Goal: Information Seeking & Learning: Learn about a topic

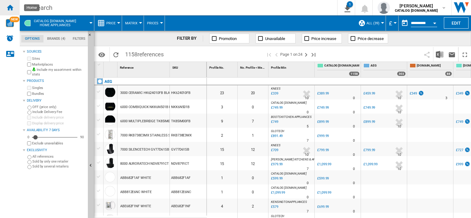
click at [13, 8] on ng-md-icon "Home" at bounding box center [9, 7] width 7 height 7
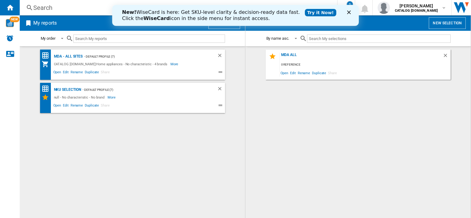
click at [349, 12] on icon "Close" at bounding box center [349, 12] width 4 height 4
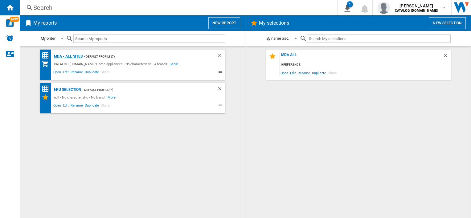
click at [59, 58] on div "MDA - All sites" at bounding box center [67, 57] width 31 height 8
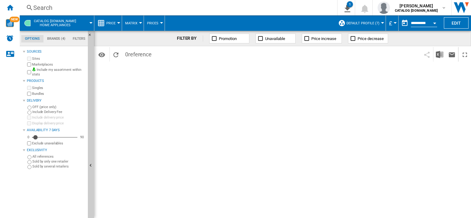
click at [379, 23] on button "Default profile (7)" at bounding box center [365, 22] width 36 height 15
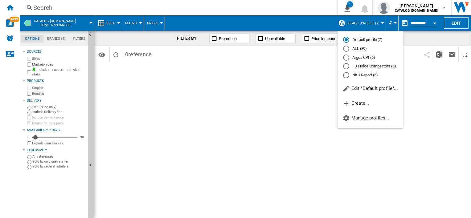
drag, startPoint x: 348, startPoint y: 48, endPoint x: 350, endPoint y: 57, distance: 9.7
click at [348, 48] on div "ALL (39)" at bounding box center [346, 49] width 6 height 6
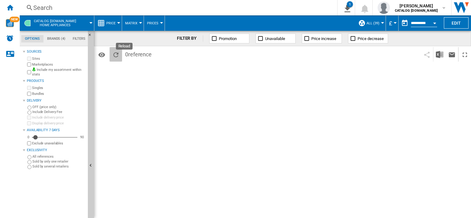
click at [114, 53] on ng-md-icon "Reload" at bounding box center [115, 54] width 7 height 7
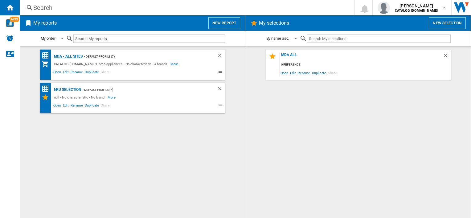
click at [67, 56] on div "MDA - All sites" at bounding box center [67, 57] width 31 height 8
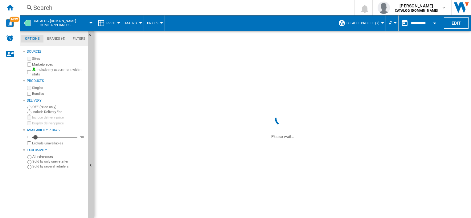
click at [364, 23] on span "Default profile (7)" at bounding box center [363, 23] width 33 height 4
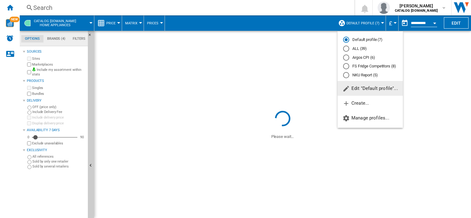
click at [362, 52] on md-radio-group "Default profile (7) ALL (39) Argos CPI (6) FS Fridge Competitors (8) NKU Report…" at bounding box center [370, 57] width 65 height 41
click at [349, 48] on div "ALL (39)" at bounding box center [346, 49] width 6 height 6
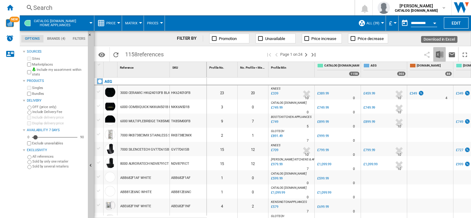
click at [439, 52] on img "Download in Excel" at bounding box center [439, 54] width 7 height 7
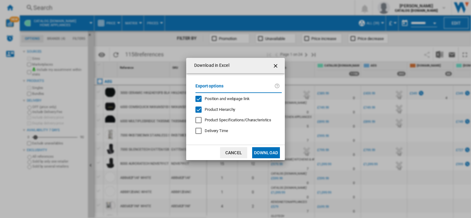
click at [258, 154] on button "Download" at bounding box center [266, 152] width 28 height 11
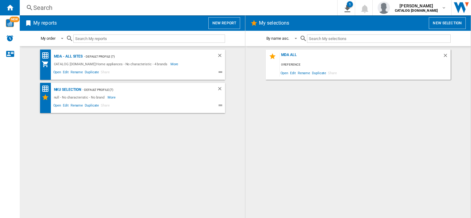
click at [220, 72] on ng-md-icon at bounding box center [221, 72] width 7 height 7
click at [226, 23] on button "New report" at bounding box center [225, 23] width 32 height 12
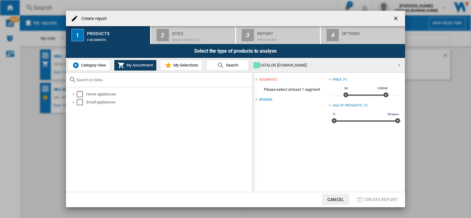
click at [403, 17] on div "Create report" at bounding box center [235, 18] width 339 height 15
click at [399, 18] on ng-md-icon "getI18NText('BUTTONS.CLOSE_DIALOG')" at bounding box center [396, 18] width 7 height 7
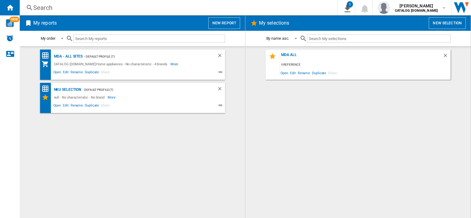
click at [217, 23] on button "New report" at bounding box center [225, 23] width 32 height 12
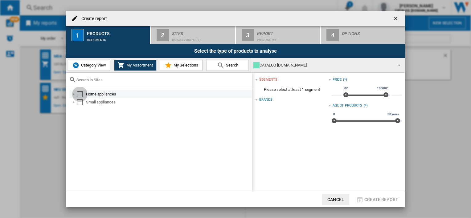
click at [80, 95] on div "Select" at bounding box center [80, 94] width 6 height 6
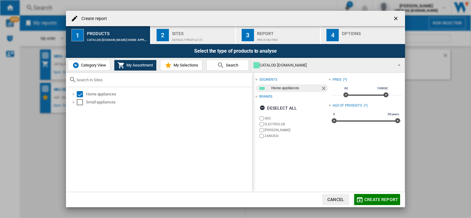
click at [185, 34] on div "Sites" at bounding box center [202, 32] width 61 height 6
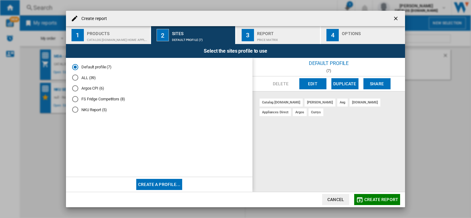
click at [74, 110] on div "NKU Report (5)" at bounding box center [75, 110] width 6 height 6
click at [270, 35] on div "Report" at bounding box center [287, 32] width 61 height 6
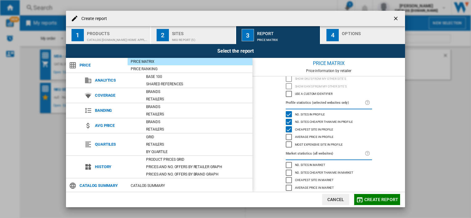
scroll to position [43, 0]
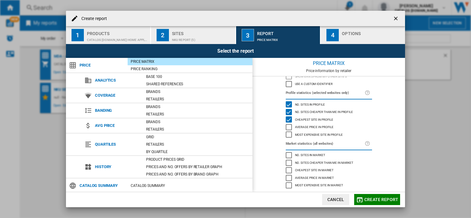
click at [353, 35] on div "Options" at bounding box center [372, 32] width 61 height 6
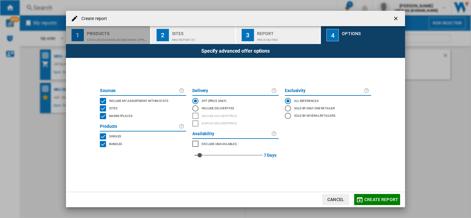
click at [107, 37] on div "CATALOG [DOMAIN_NAME]:Home appliances" at bounding box center [117, 38] width 61 height 6
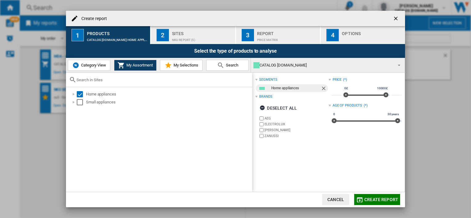
click at [383, 200] on span "Create report" at bounding box center [382, 199] width 34 height 5
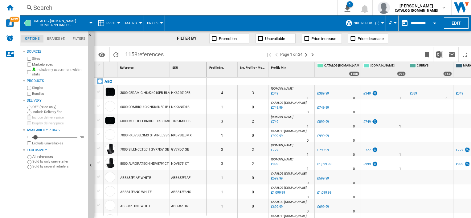
click at [380, 21] on button "NKU Report (5)" at bounding box center [368, 22] width 29 height 15
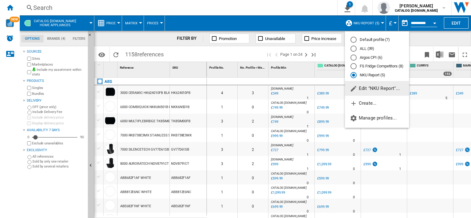
click at [370, 89] on span "Edit "NKU Report"..." at bounding box center [375, 89] width 50 height 6
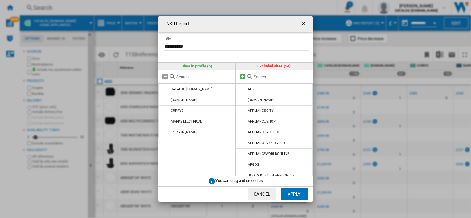
click at [242, 76] on md-icon at bounding box center [242, 76] width 7 height 7
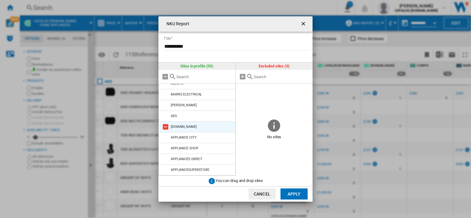
scroll to position [31, 0]
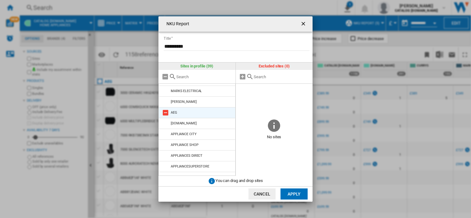
click at [165, 113] on md-icon at bounding box center [165, 112] width 7 height 7
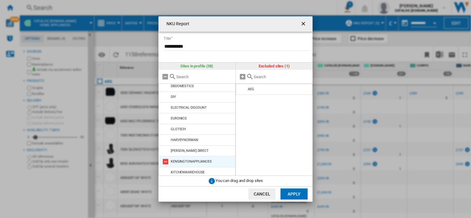
scroll to position [176, 0]
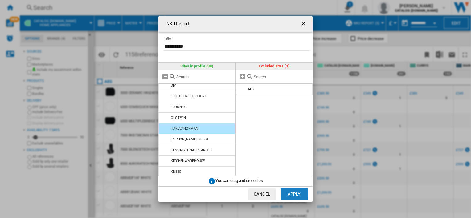
click at [292, 196] on button "Apply" at bounding box center [294, 194] width 27 height 11
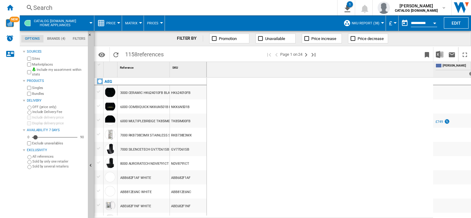
scroll to position [0, 513]
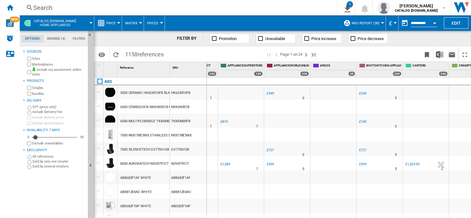
click at [79, 4] on div "Search" at bounding box center [177, 7] width 288 height 9
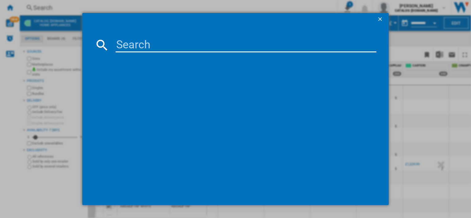
click at [140, 47] on input at bounding box center [246, 45] width 261 height 15
paste input "BES355010M"
type input "BES355010M"
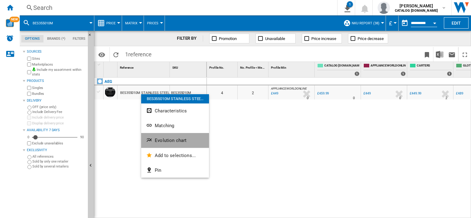
click at [171, 144] on button "Evolution chart" at bounding box center [175, 140] width 68 height 15
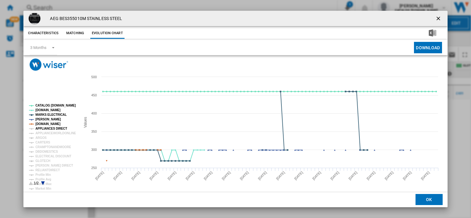
drag, startPoint x: 50, startPoint y: 128, endPoint x: 50, endPoint y: 139, distance: 10.5
click at [50, 129] on tspan "APPLIANCES DIRECT" at bounding box center [51, 128] width 32 height 3
drag, startPoint x: 53, startPoint y: 134, endPoint x: 46, endPoint y: 140, distance: 8.8
click at [52, 136] on g "CATALOG [DOMAIN_NAME] [DOMAIN_NAME] MARKS ELECTRICAL [PERSON_NAME] [DOMAIN_NAME…" at bounding box center [52, 151] width 51 height 98
click at [44, 137] on tspan "ARGOS" at bounding box center [40, 137] width 11 height 3
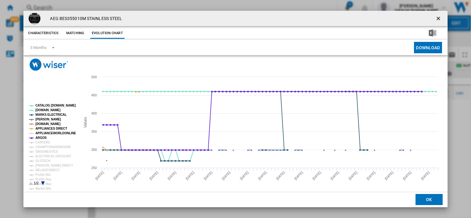
click at [41, 132] on tspan "APPLIANCEWORLDONLINE" at bounding box center [55, 133] width 41 height 3
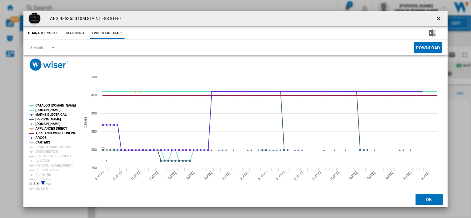
click at [42, 142] on tspan "CARTERS" at bounding box center [42, 142] width 15 height 3
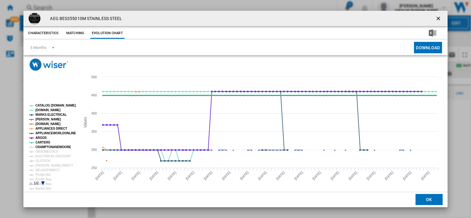
click at [44, 146] on tspan "CRAMPTONANDMOORE" at bounding box center [53, 147] width 36 height 3
click at [45, 154] on tspan "DBDOMESTICS" at bounding box center [46, 151] width 23 height 3
click at [44, 158] on g "CATALOG [DOMAIN_NAME] [DOMAIN_NAME] MARKS ELECTRICAL [PERSON_NAME] [DOMAIN_NAME…" at bounding box center [52, 152] width 47 height 96
drag, startPoint x: 44, startPoint y: 162, endPoint x: 44, endPoint y: 165, distance: 3.4
click at [44, 162] on tspan "GLOTECH" at bounding box center [42, 160] width 15 height 3
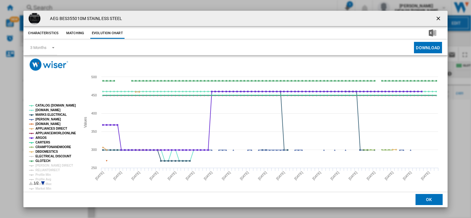
click at [43, 158] on tspan "ELECTRICAL DISCOUNT" at bounding box center [53, 156] width 36 height 3
click at [42, 166] on tspan "[PERSON_NAME] DIRECT" at bounding box center [54, 165] width 38 height 3
click at [436, 20] on ng-md-icon "getI18NText('BUTTONS.CLOSE_DIALOG')" at bounding box center [439, 18] width 7 height 7
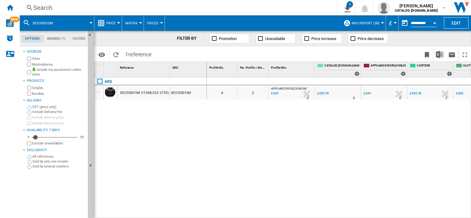
click at [62, 9] on div "Search" at bounding box center [177, 7] width 288 height 9
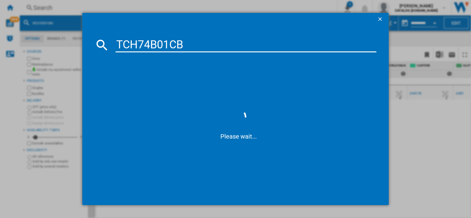
type input "TCH74B01CB"
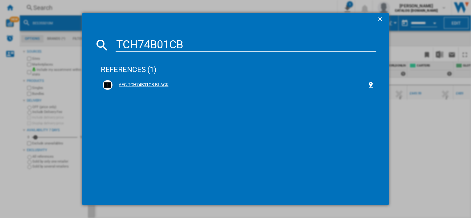
click at [137, 86] on div "AEG TCH74B01CB BLACK" at bounding box center [240, 85] width 254 height 6
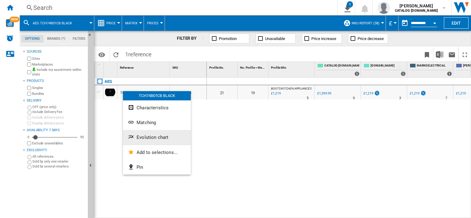
click at [163, 138] on span "Evolution chart" at bounding box center [153, 138] width 32 height 6
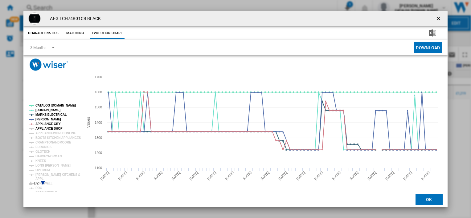
click at [39, 130] on tspan "APPLIANCE SHOP" at bounding box center [48, 128] width 27 height 3
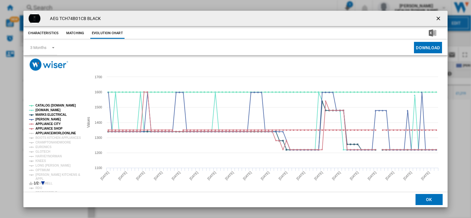
click at [39, 133] on tspan "APPLIANCEWORLDONLINE" at bounding box center [55, 133] width 41 height 3
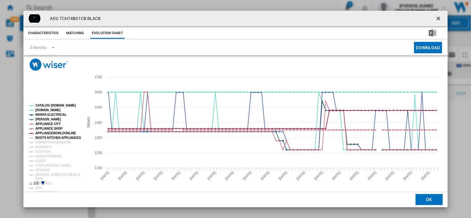
click at [41, 137] on tspan "BOOTS KITCHEN APPLIANCES" at bounding box center [58, 137] width 46 height 3
click at [42, 143] on tspan "CRAMPTONANDMOORE" at bounding box center [53, 142] width 36 height 3
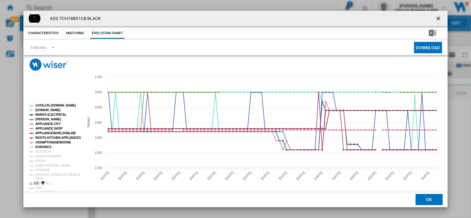
click at [42, 148] on tspan "EURONICS" at bounding box center [43, 147] width 16 height 3
click at [43, 155] on tspan "HARVEYNORMAN" at bounding box center [48, 156] width 26 height 3
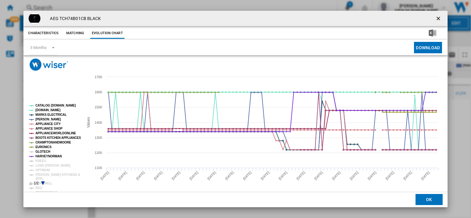
drag, startPoint x: 43, startPoint y: 150, endPoint x: 45, endPoint y: 157, distance: 6.7
click at [43, 151] on tspan "GLOTECH" at bounding box center [42, 151] width 15 height 3
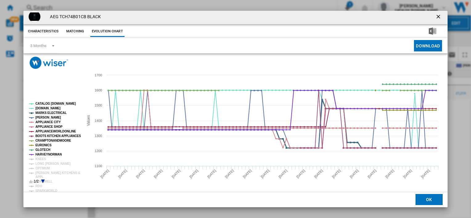
click at [52, 112] on tspan "MARKS ELECTRICAL" at bounding box center [50, 112] width 31 height 3
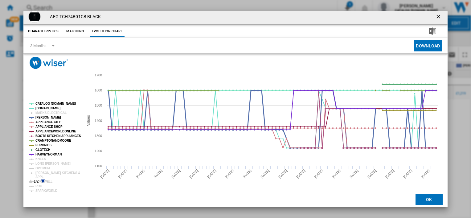
click at [44, 118] on tspan "[PERSON_NAME]" at bounding box center [48, 117] width 26 height 3
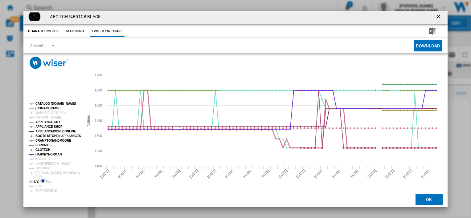
click at [41, 121] on tspan "APPLIANCE CITY" at bounding box center [47, 122] width 25 height 3
click at [41, 125] on tspan "APPLIANCE SHOP" at bounding box center [48, 126] width 27 height 3
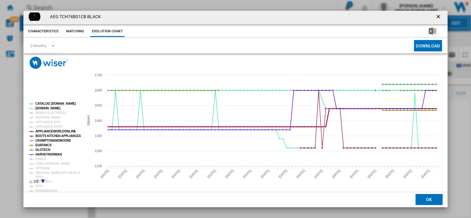
click at [41, 132] on tspan "APPLIANCEWORLDONLINE" at bounding box center [55, 131] width 41 height 3
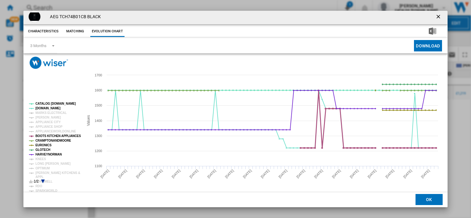
click at [41, 137] on tspan "BOOTS KITCHEN APPLIANCES" at bounding box center [58, 135] width 46 height 3
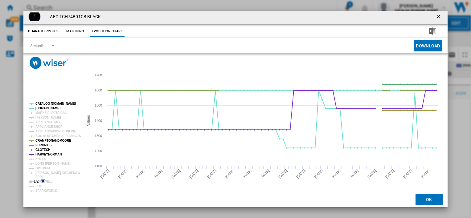
drag, startPoint x: 40, startPoint y: 139, endPoint x: 40, endPoint y: 144, distance: 4.6
click at [40, 140] on tspan "CRAMPTONANDMOORE" at bounding box center [53, 140] width 36 height 3
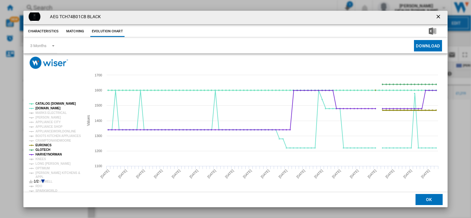
click at [40, 146] on tspan "EURONICS" at bounding box center [43, 145] width 16 height 3
click at [39, 149] on tspan "GLOTECH" at bounding box center [42, 149] width 15 height 3
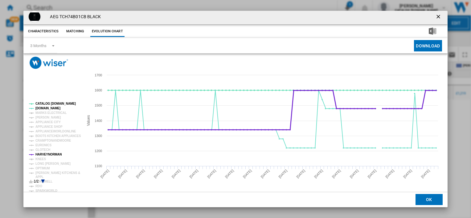
click at [40, 155] on tspan "HARVEYNORMAN" at bounding box center [48, 154] width 26 height 3
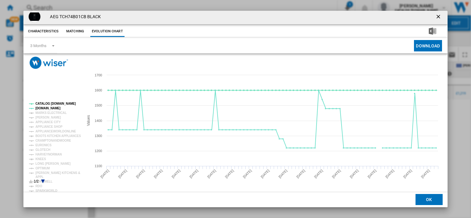
click at [43, 182] on icon "Product popup" at bounding box center [43, 182] width 4 height 4
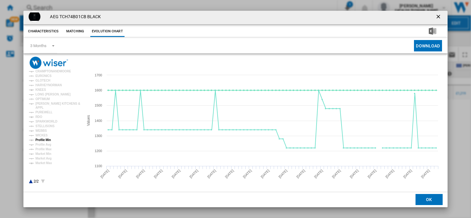
click at [48, 140] on tspan "Profile Min" at bounding box center [42, 140] width 15 height 3
